Goal: Information Seeking & Learning: Learn about a topic

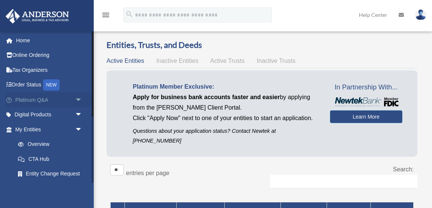
click at [37, 101] on link "Platinum Q&A arrow_drop_down" at bounding box center [49, 100] width 88 height 15
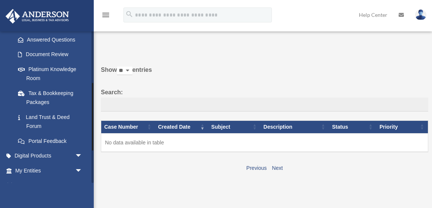
scroll to position [123, 0]
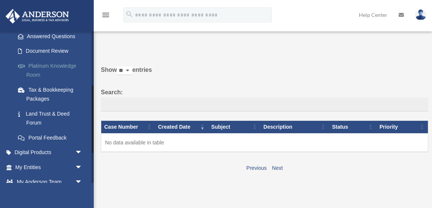
click at [60, 65] on link "Platinum Knowledge Room" at bounding box center [51, 70] width 83 height 24
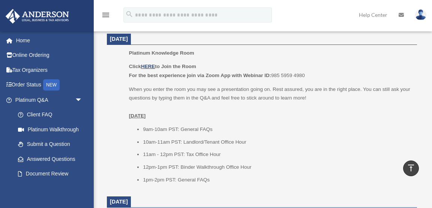
scroll to position [327, 0]
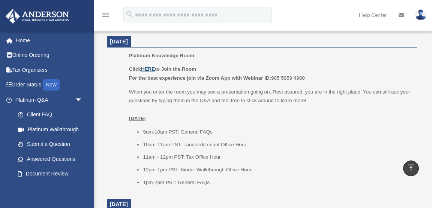
click at [149, 69] on u "HERE" at bounding box center [148, 69] width 14 height 6
